Goal: Find specific page/section: Find specific page/section

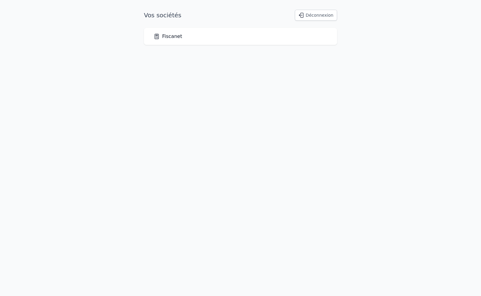
click at [168, 36] on link "Fiscanet" at bounding box center [168, 36] width 29 height 7
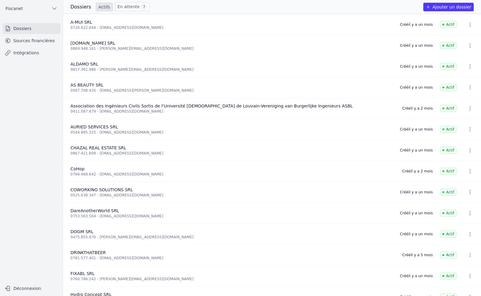
click at [121, 8] on link "En attente 7" at bounding box center [132, 6] width 34 height 9
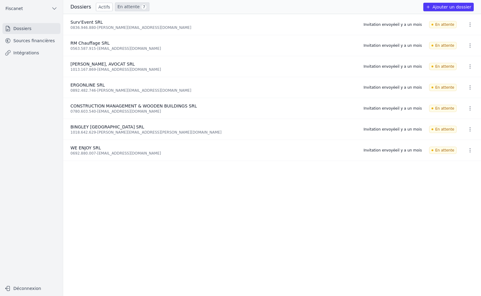
click at [36, 40] on link "Sources financières" at bounding box center [31, 40] width 58 height 11
